Goal: Transaction & Acquisition: Book appointment/travel/reservation

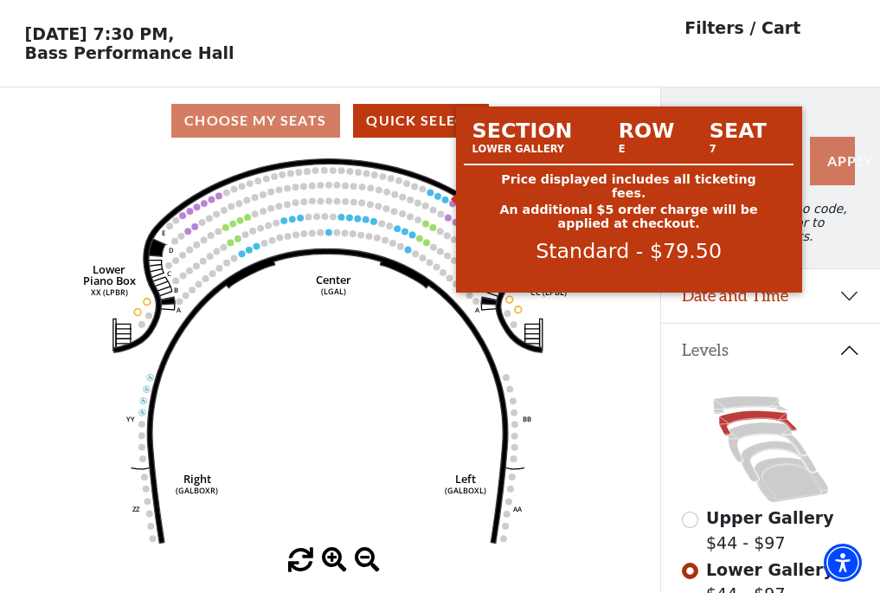
scroll to position [80, 0]
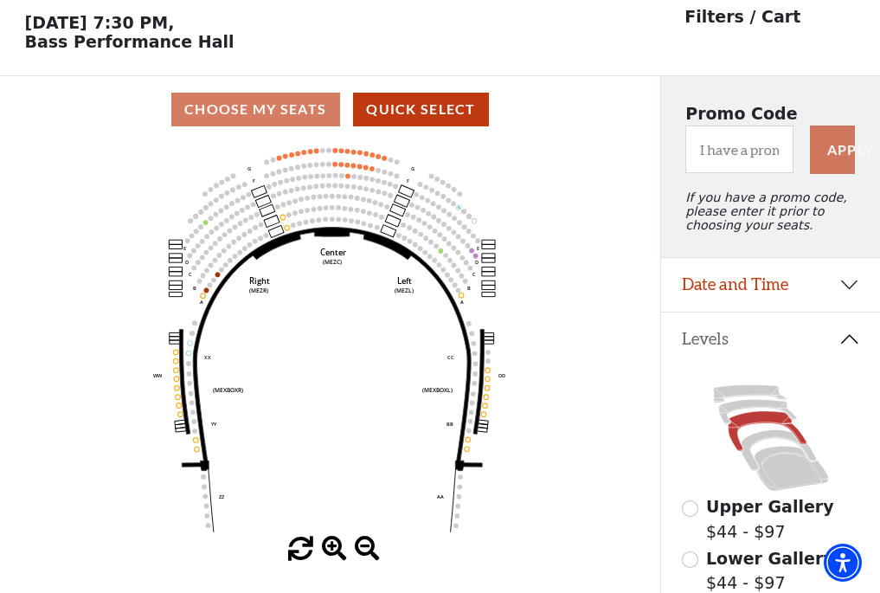
scroll to position [80, 0]
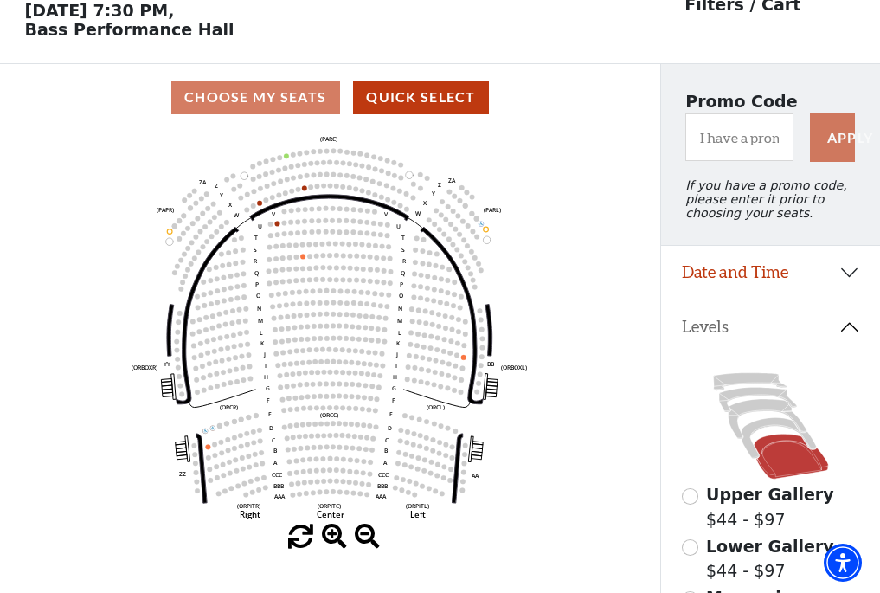
scroll to position [80, 0]
